Goal: Manage account settings

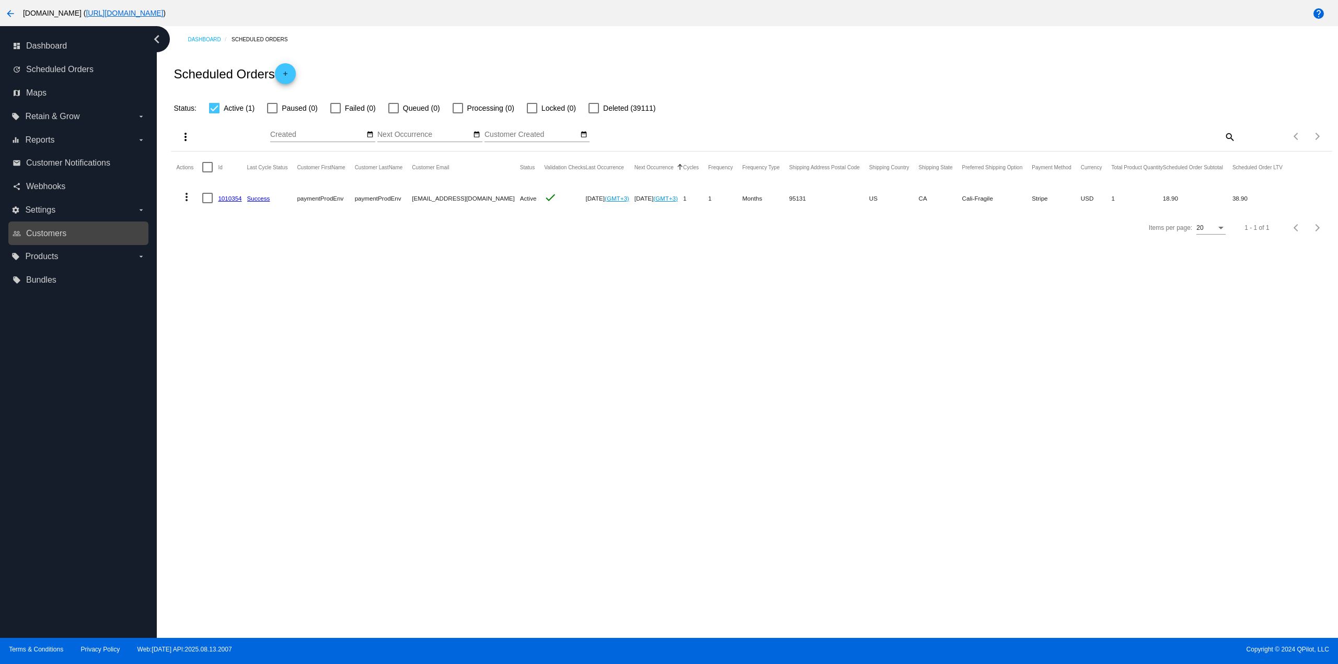
click at [82, 224] on div "people_outline Customers" at bounding box center [78, 234] width 140 height 24
click at [80, 229] on link "people_outline Customers" at bounding box center [79, 233] width 133 height 17
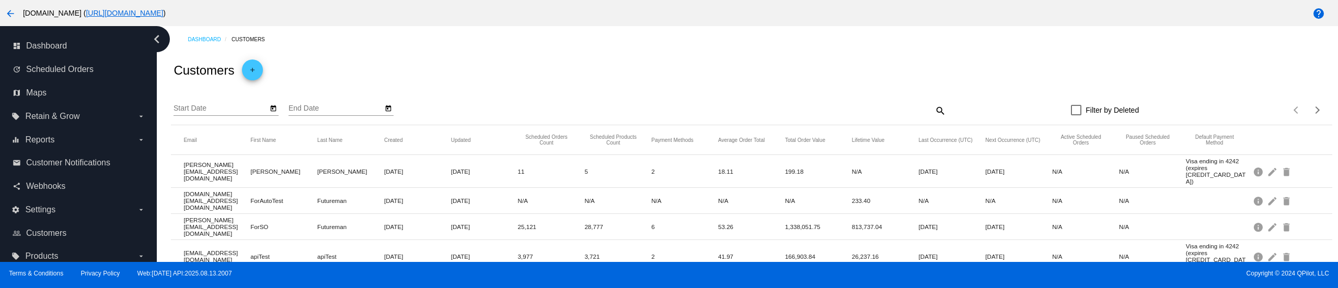
click at [1075, 108] on div at bounding box center [1076, 110] width 10 height 10
click at [1076, 116] on input "Filter by Deleted" at bounding box center [1076, 116] width 1 height 1
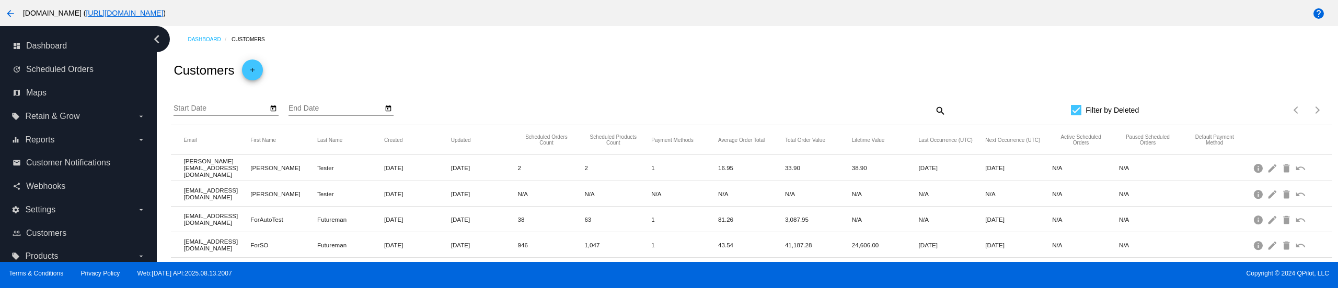
click at [1064, 108] on div "Filter by Deleted" at bounding box center [1042, 110] width 193 height 13
click at [1067, 117] on div "Start Date End Date search Filter by Deleted Items per page: 20 1 - 12 of 12" at bounding box center [751, 106] width 1161 height 37
click at [1071, 111] on div at bounding box center [1076, 110] width 10 height 10
click at [1076, 116] on input "Filter by Deleted" at bounding box center [1076, 116] width 1 height 1
checkbox input "false"
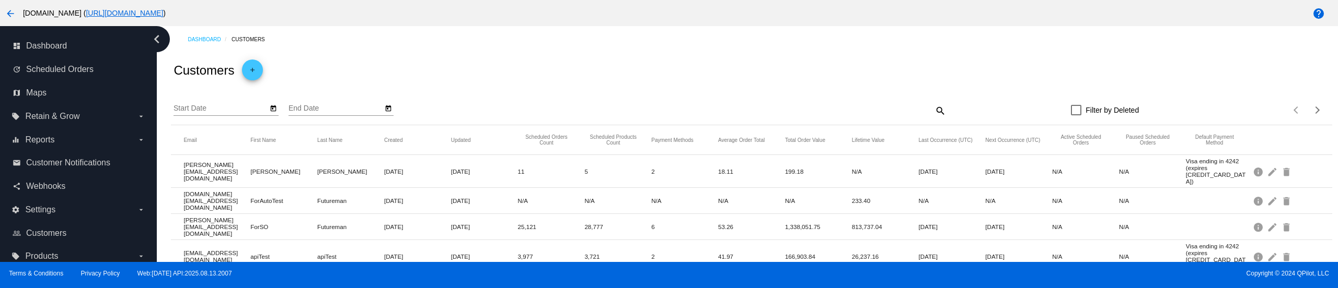
click at [7, 17] on mat-icon "arrow_back" at bounding box center [10, 13] width 13 height 13
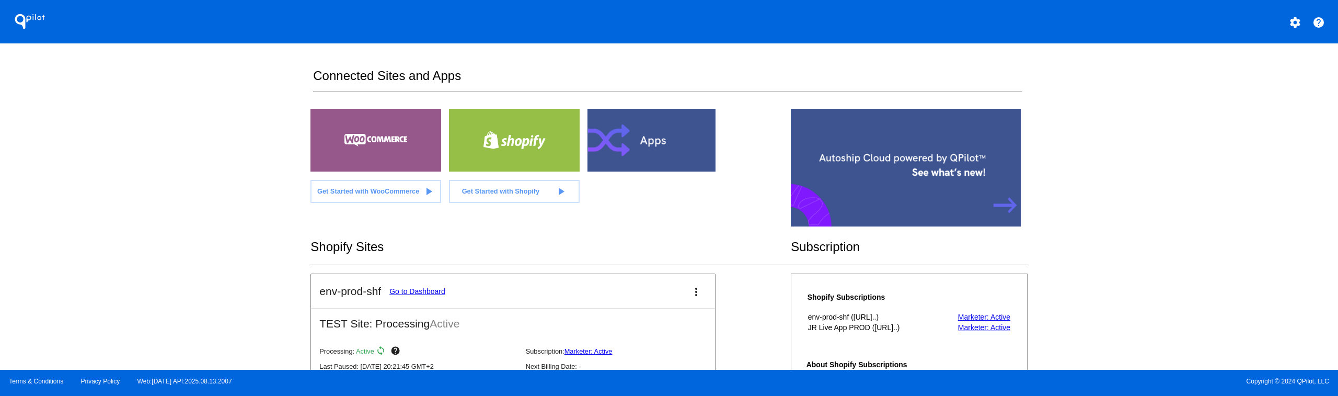
click at [1297, 21] on mat-icon "settings" at bounding box center [1295, 22] width 13 height 13
click at [1236, 32] on link "settings My Account" at bounding box center [1255, 27] width 100 height 25
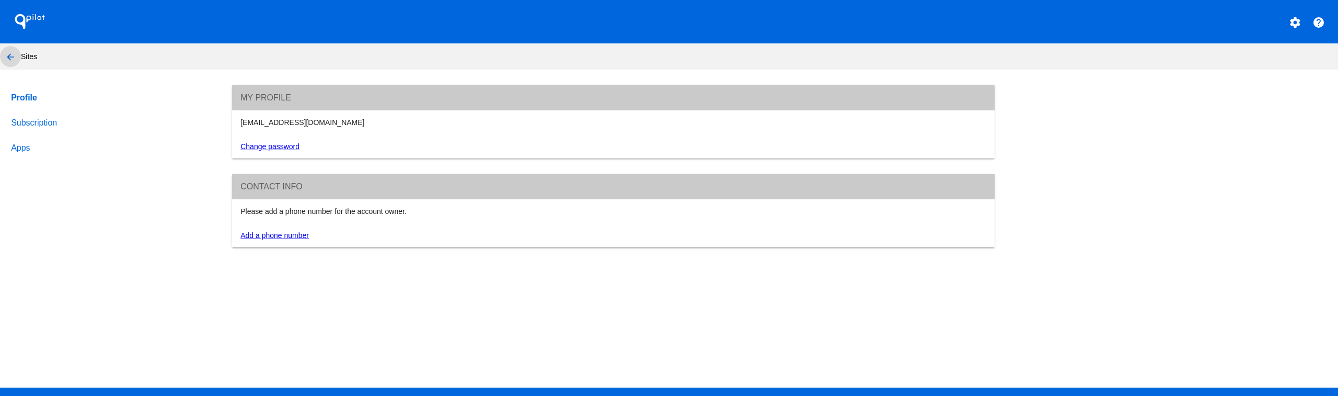
click at [11, 52] on mat-icon "arrow_back" at bounding box center [10, 57] width 13 height 13
